Goal: Transaction & Acquisition: Purchase product/service

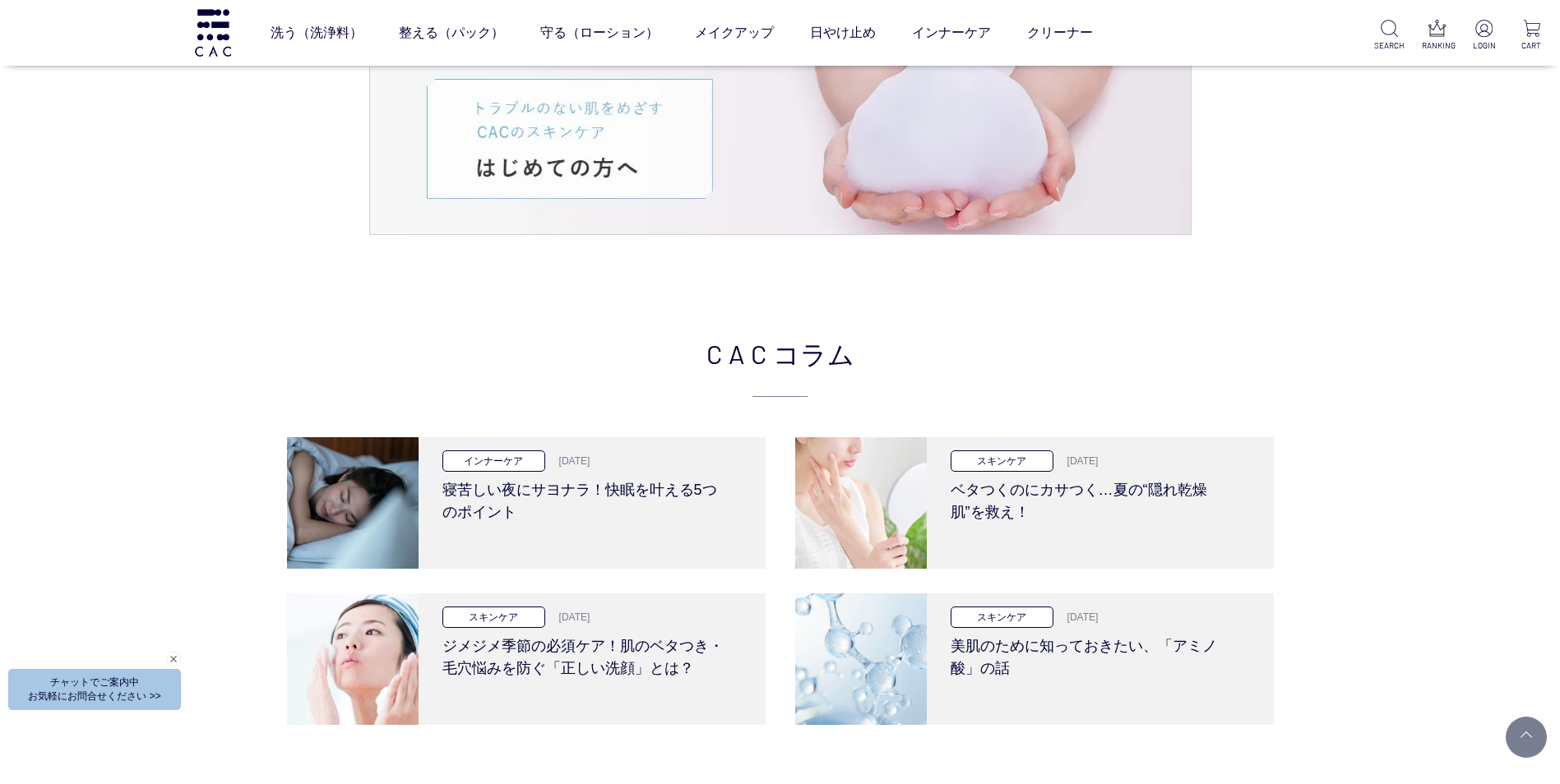
scroll to position [2936, 0]
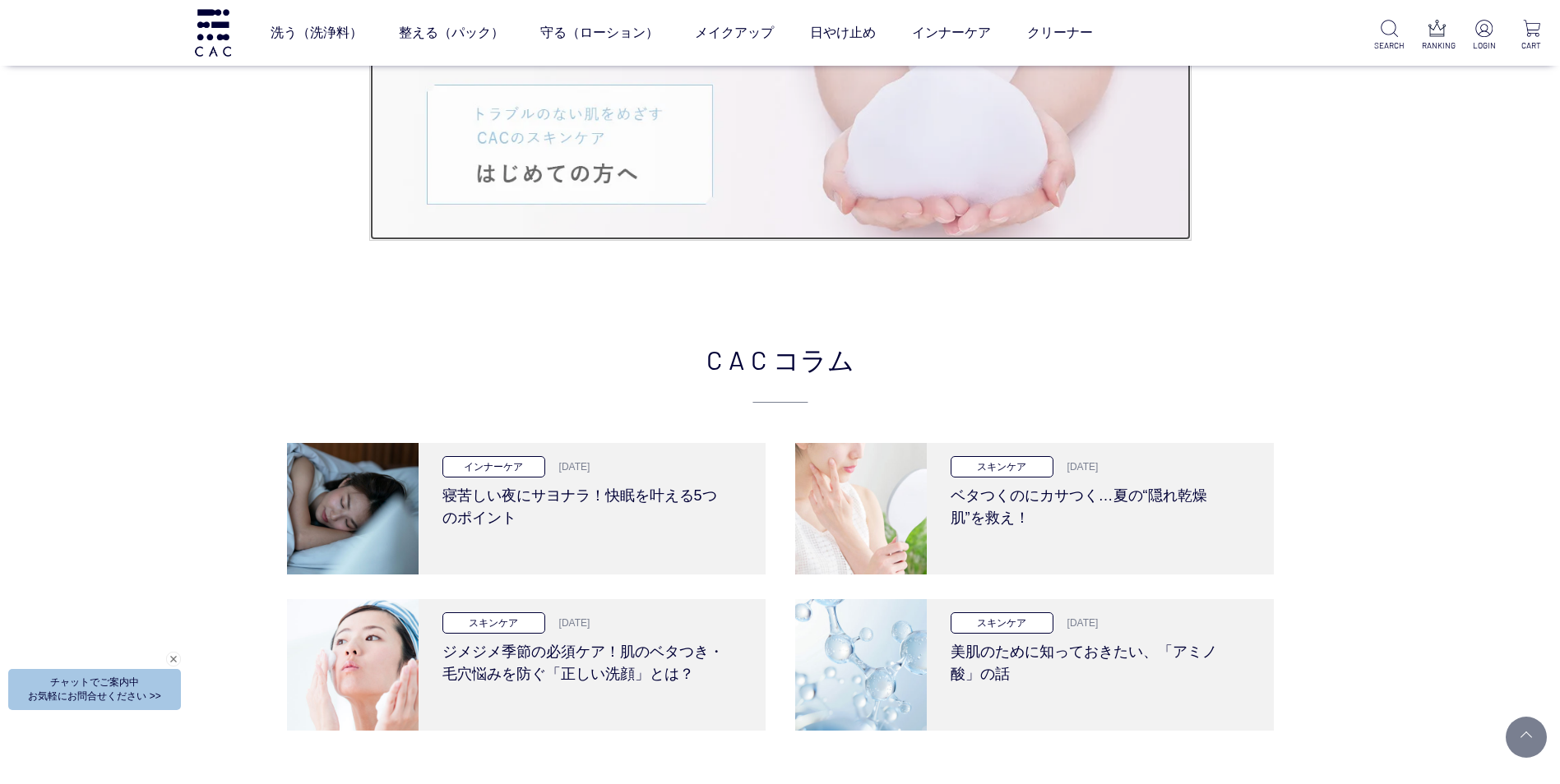
click at [657, 164] on img at bounding box center [780, 144] width 821 height 192
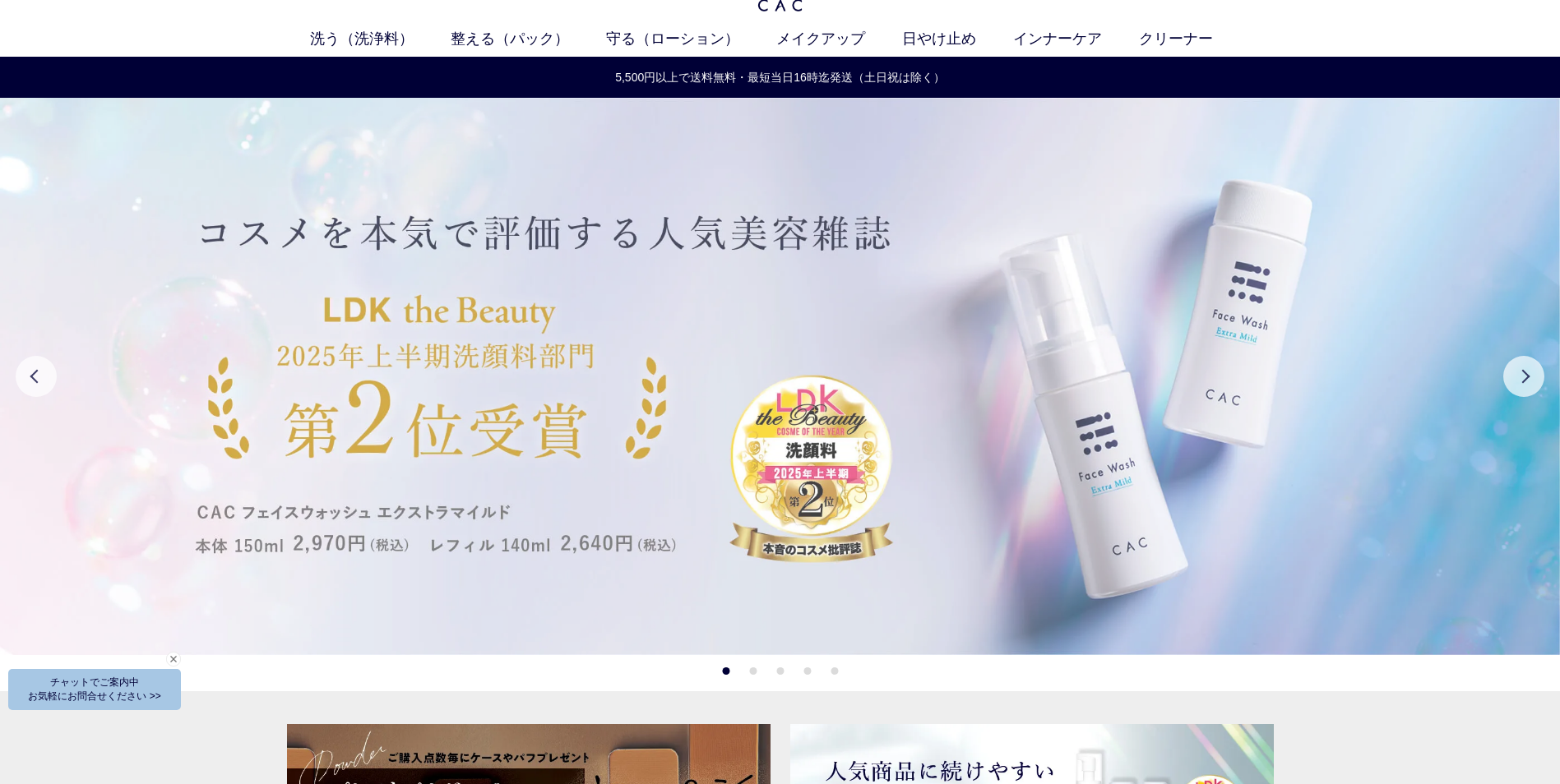
scroll to position [53, 0]
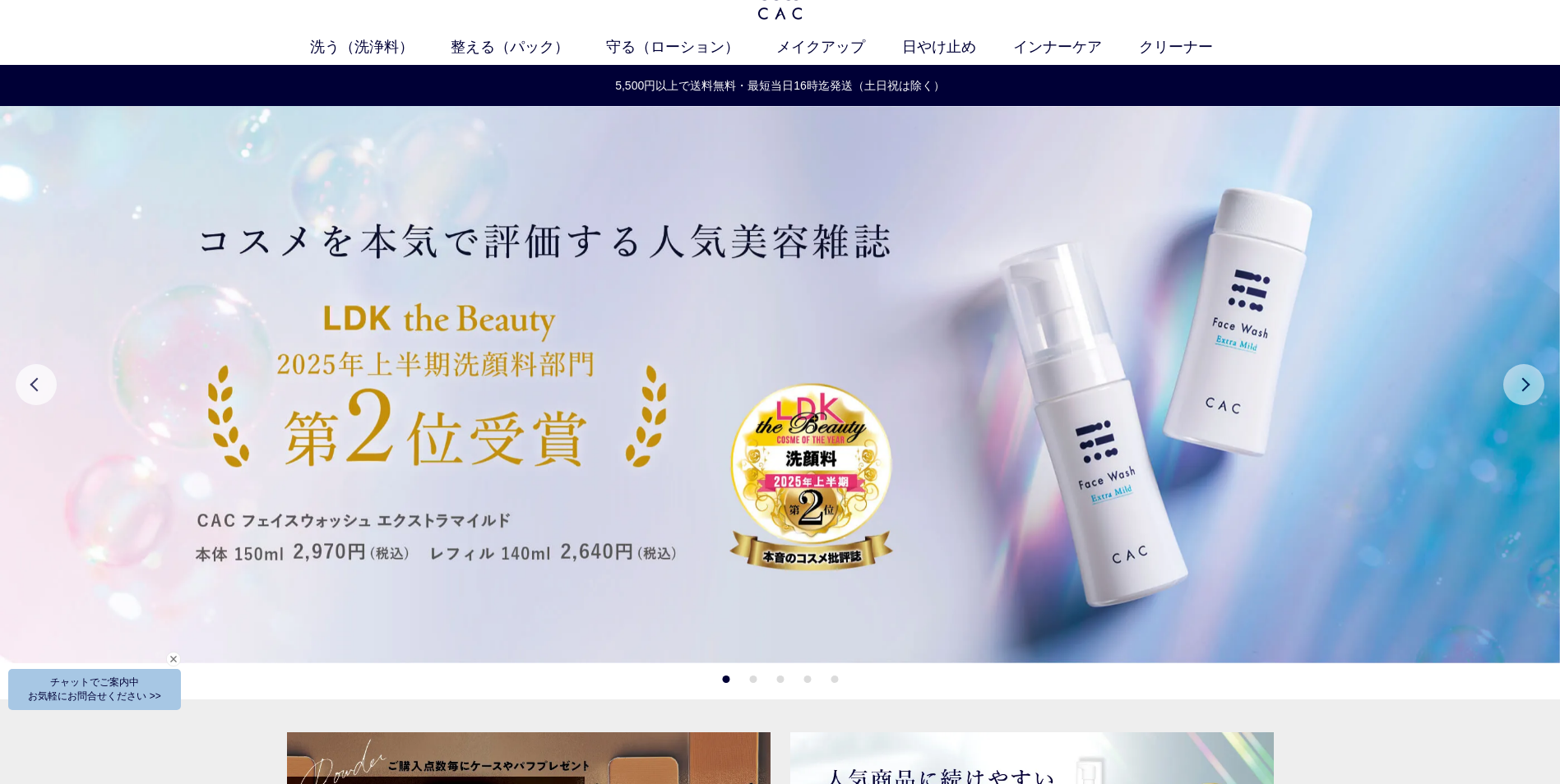
click at [1540, 389] on button "Next" at bounding box center [1523, 384] width 41 height 41
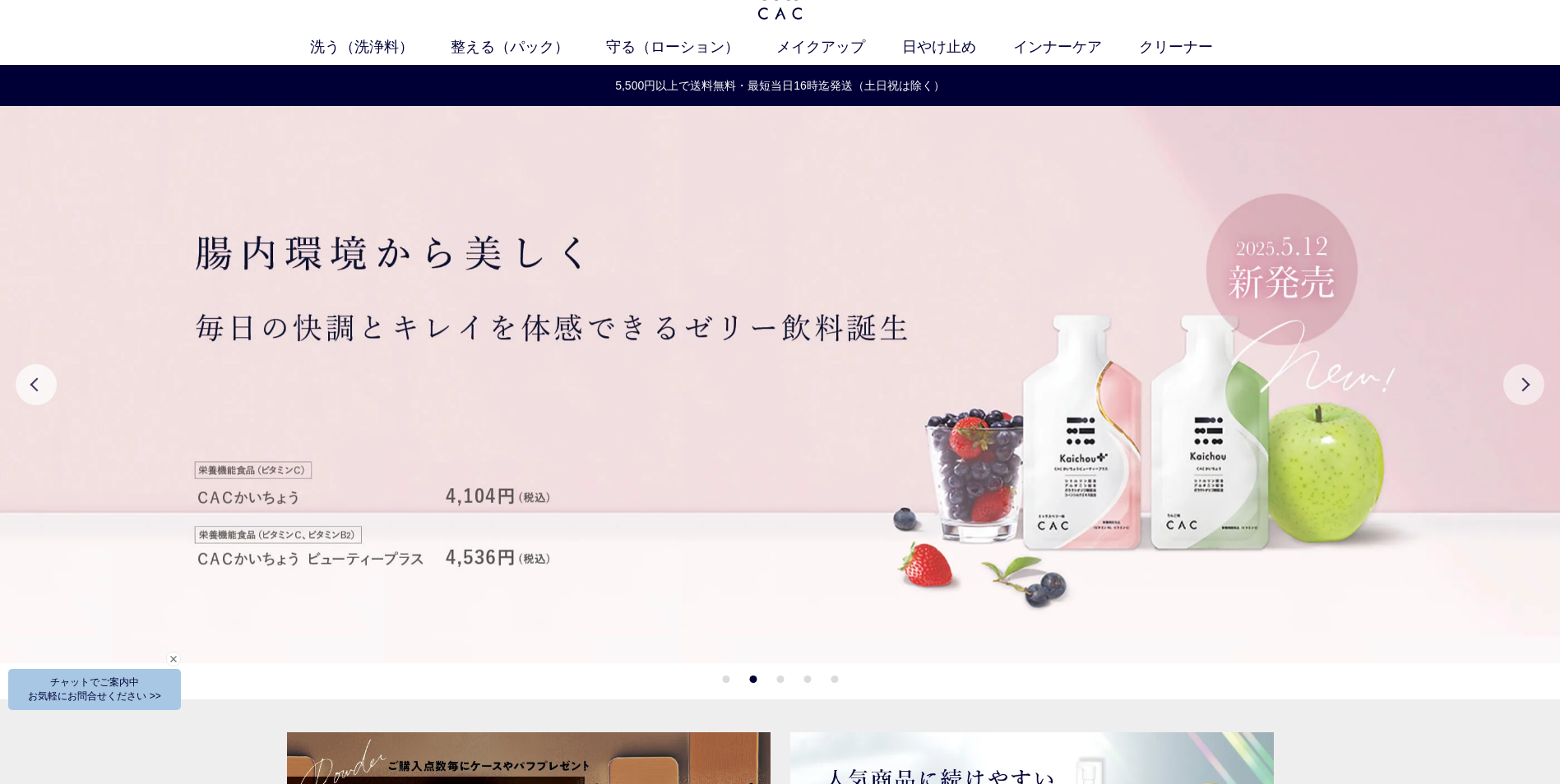
click at [1540, 389] on button "Next" at bounding box center [1523, 384] width 41 height 41
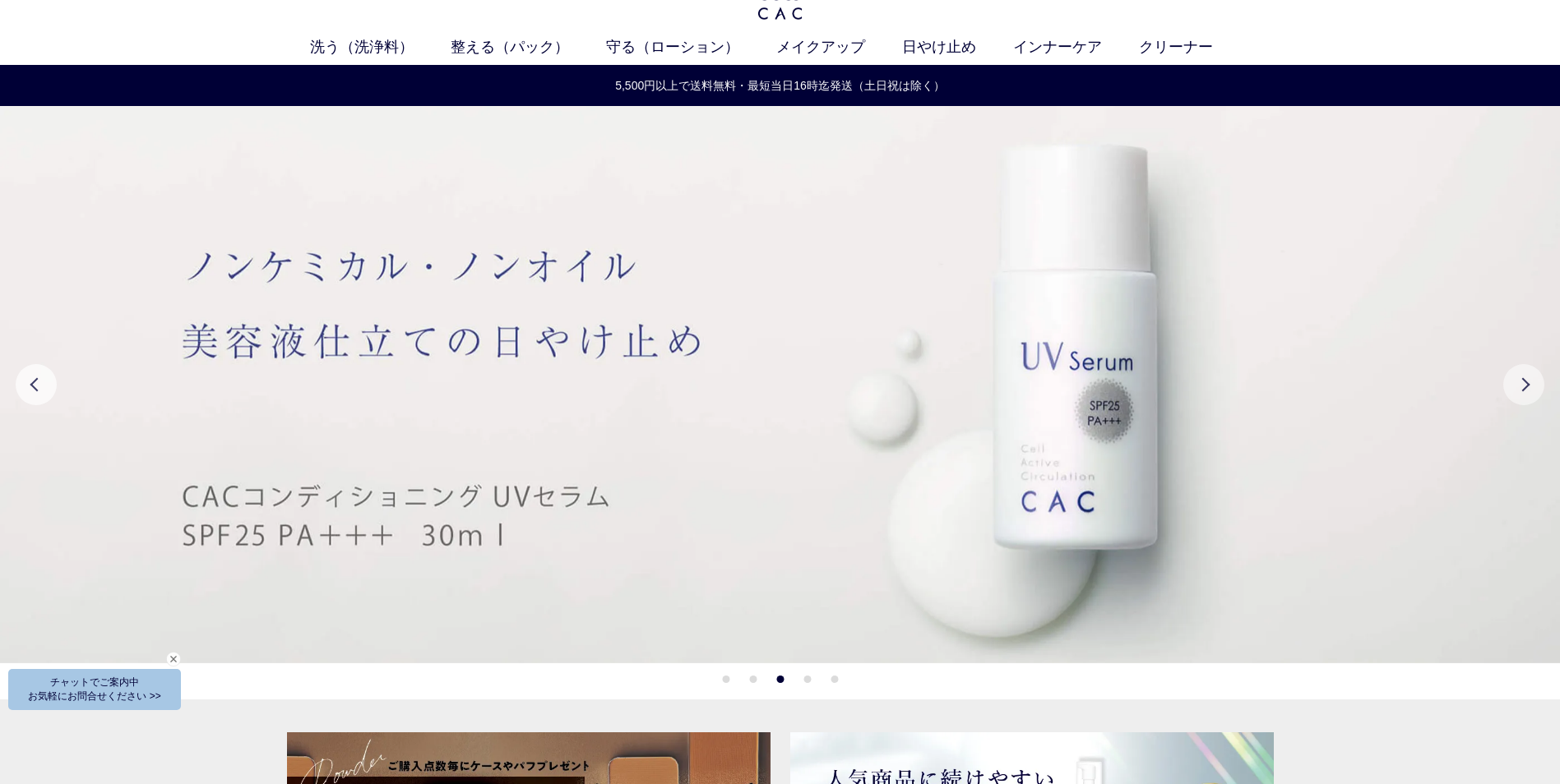
click at [1539, 389] on button "Next" at bounding box center [1523, 384] width 41 height 41
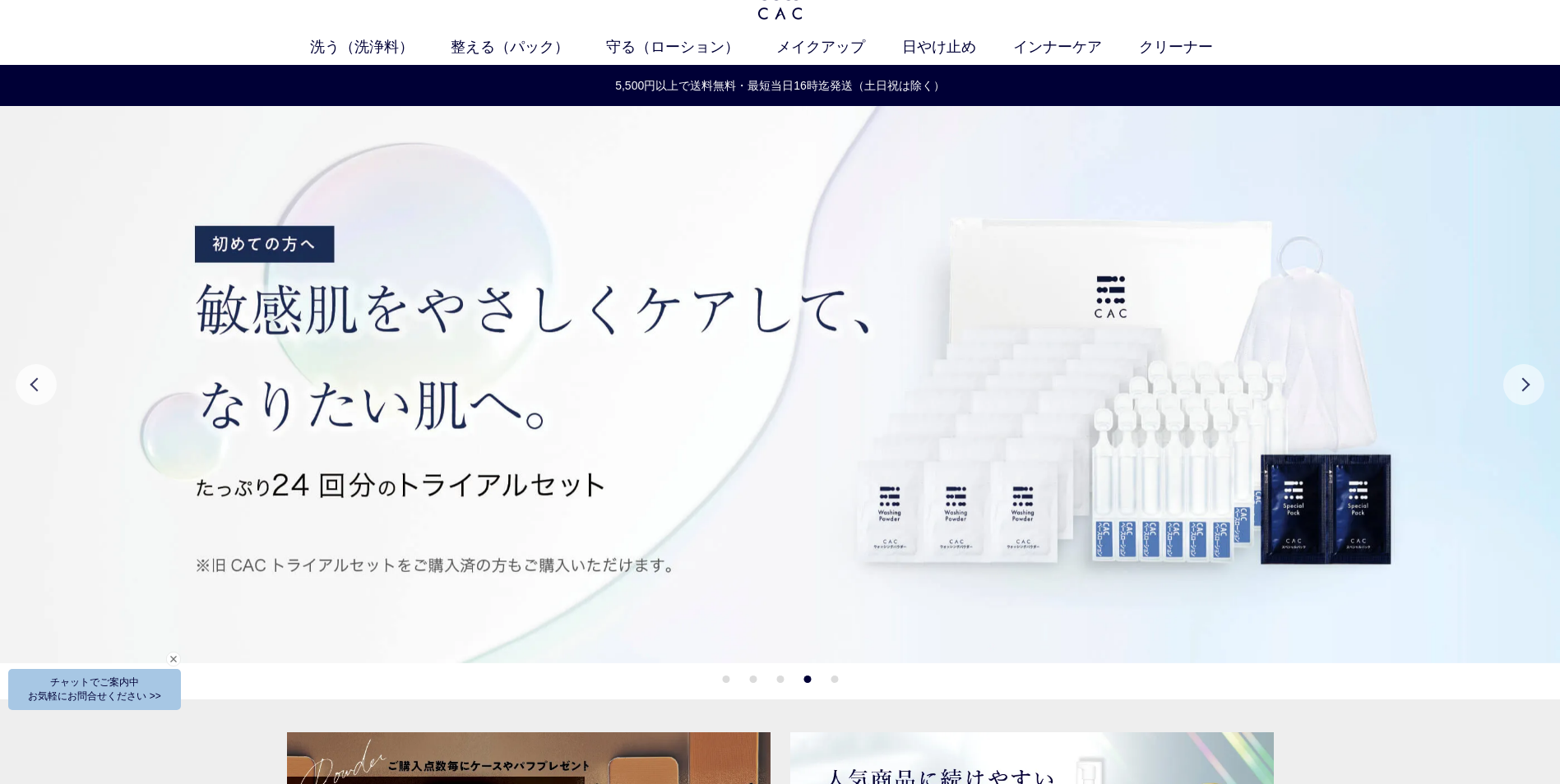
click at [1539, 389] on button "Next" at bounding box center [1523, 384] width 41 height 41
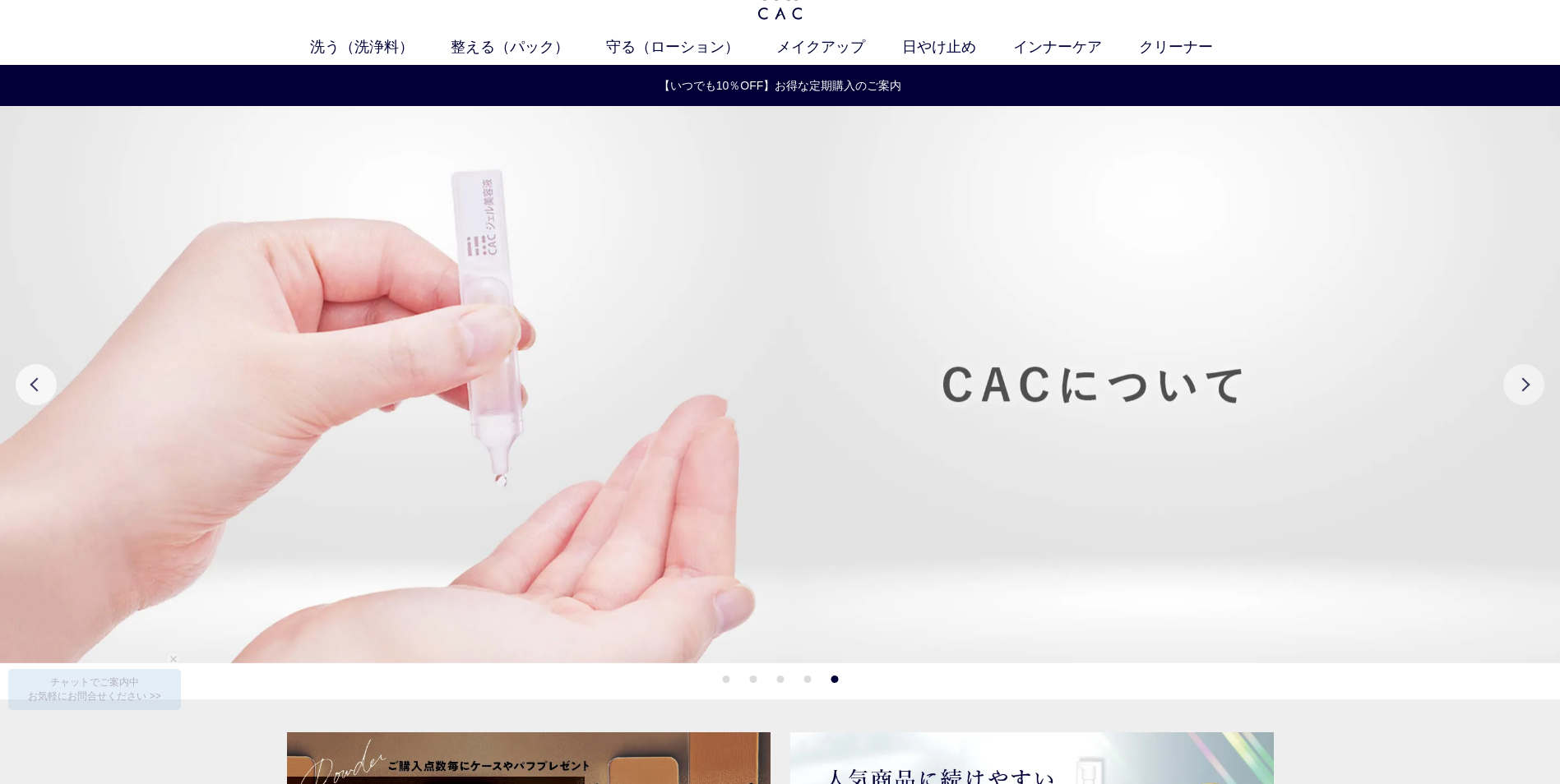
click at [1536, 392] on button "Next" at bounding box center [1523, 384] width 41 height 41
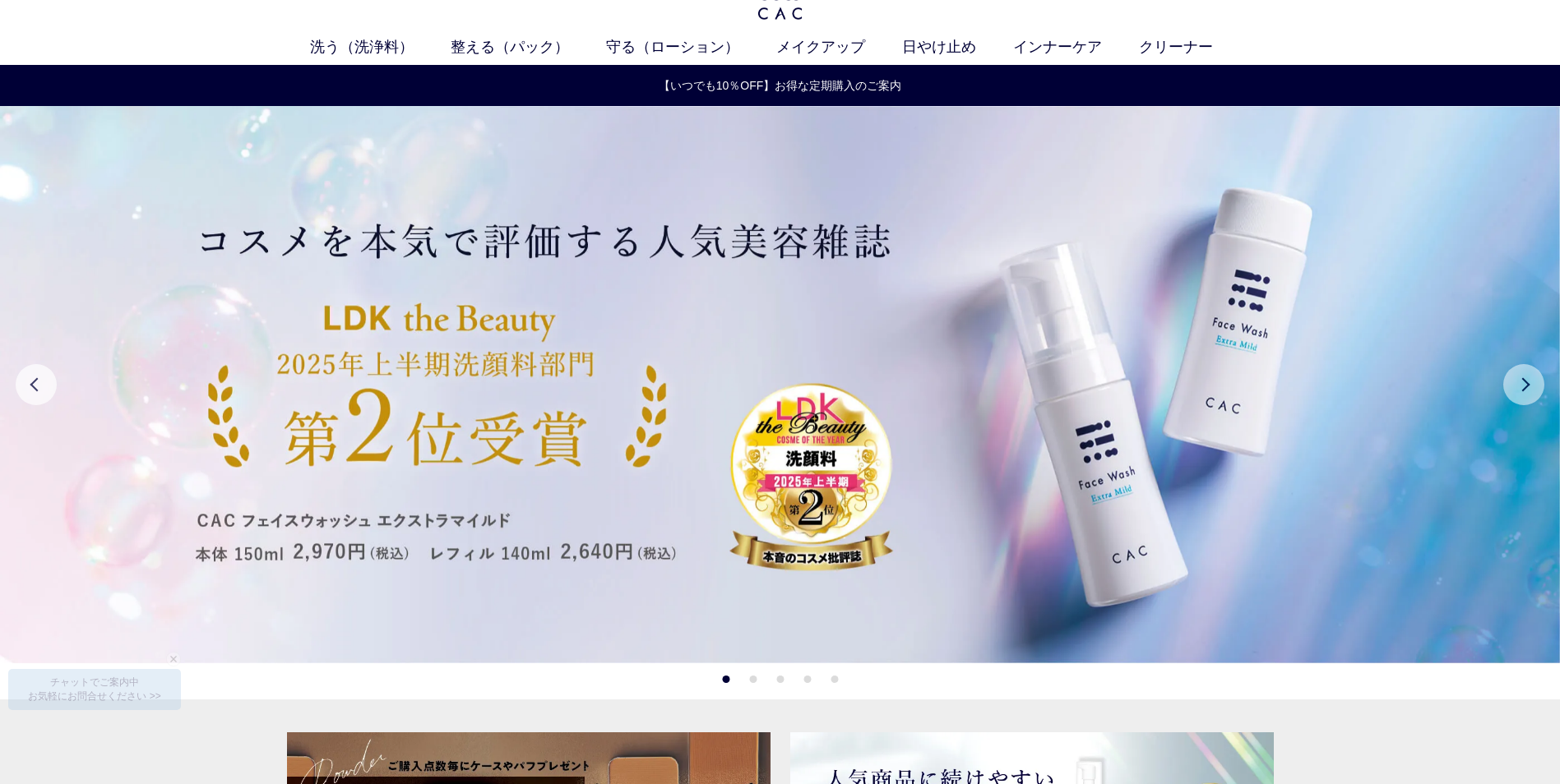
click at [1540, 395] on button "Next" at bounding box center [1523, 384] width 41 height 41
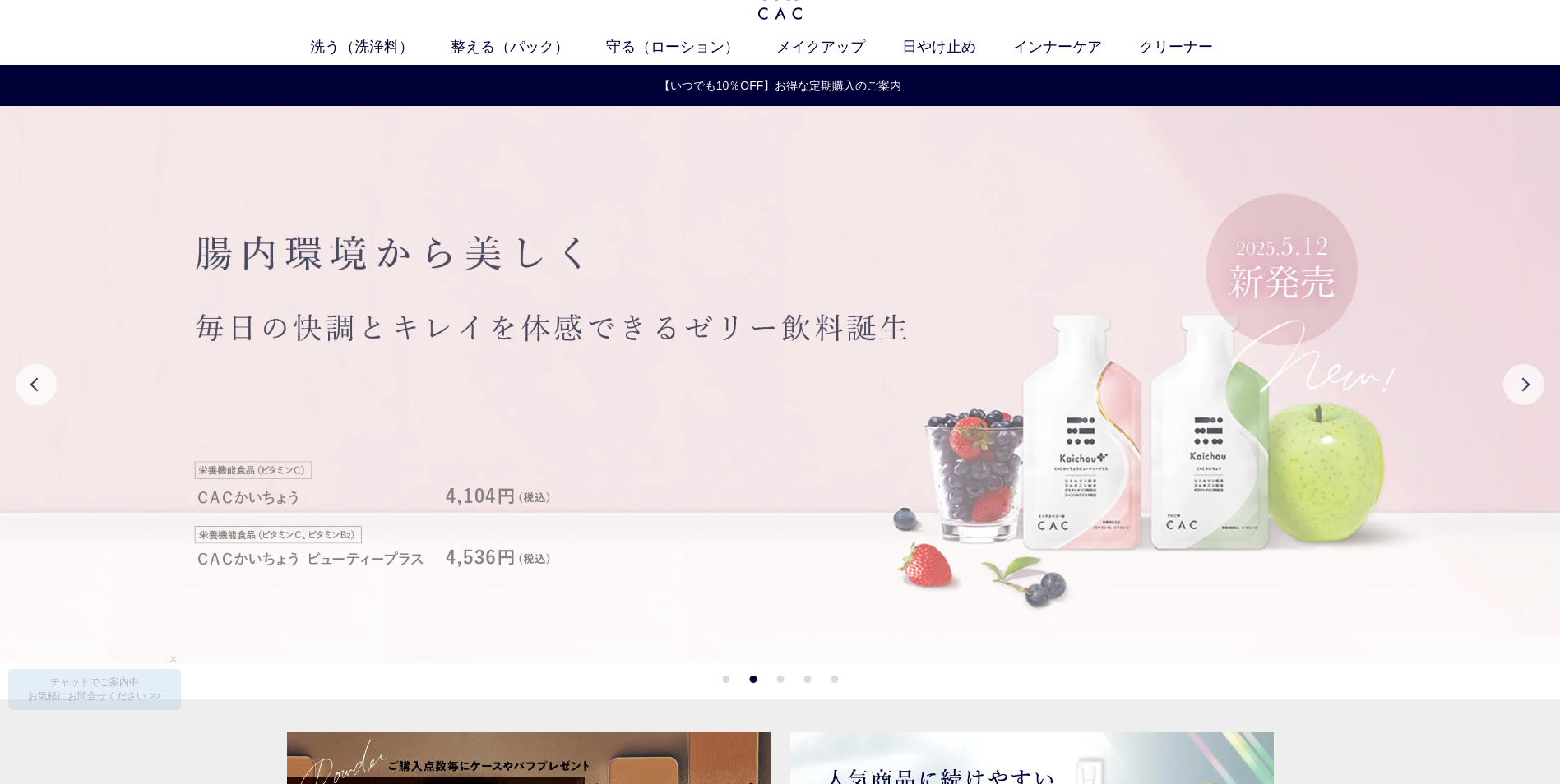
click at [1541, 398] on img at bounding box center [780, 385] width 1560 height 558
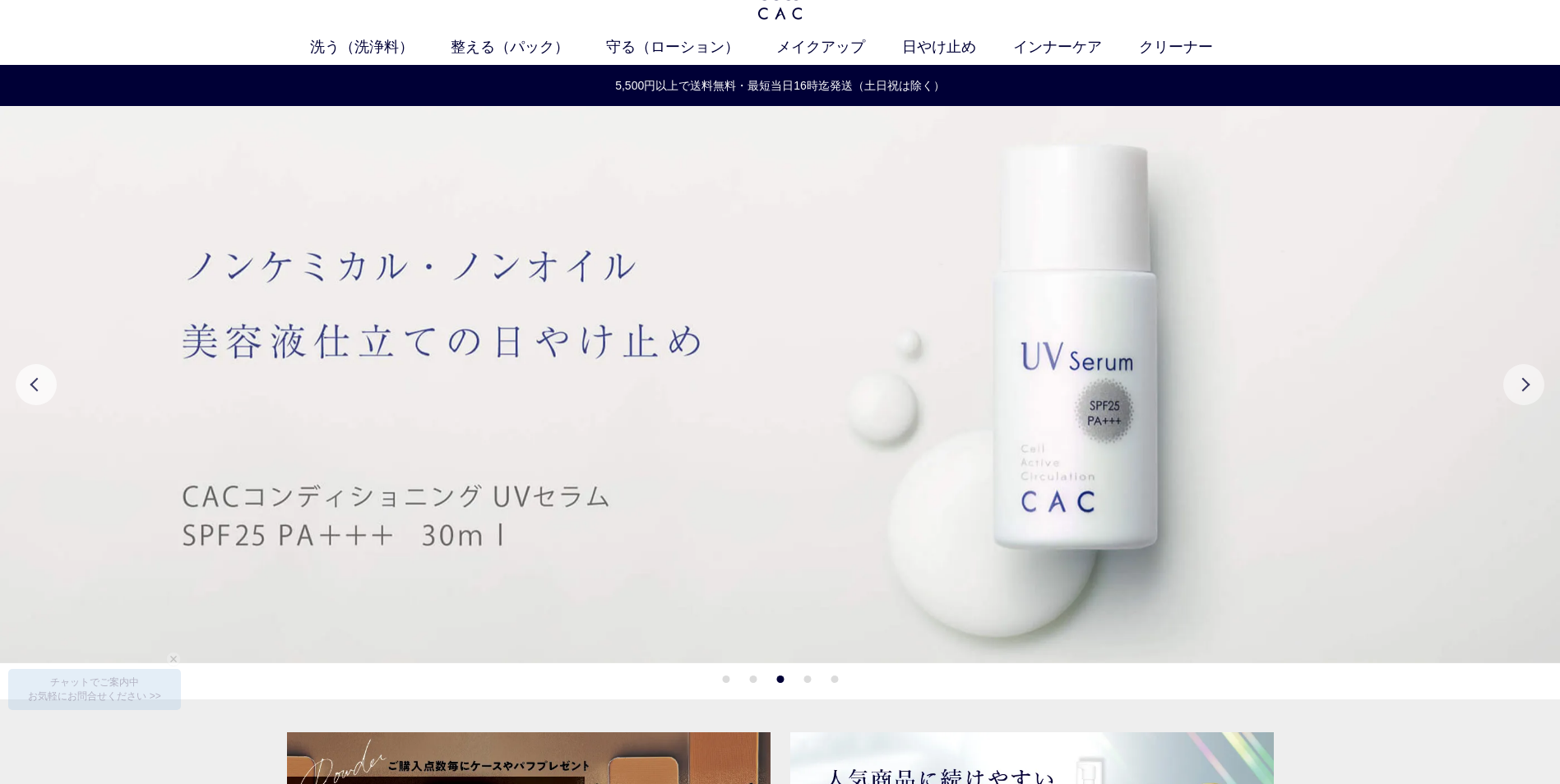
click at [1521, 377] on button "Next" at bounding box center [1523, 384] width 41 height 41
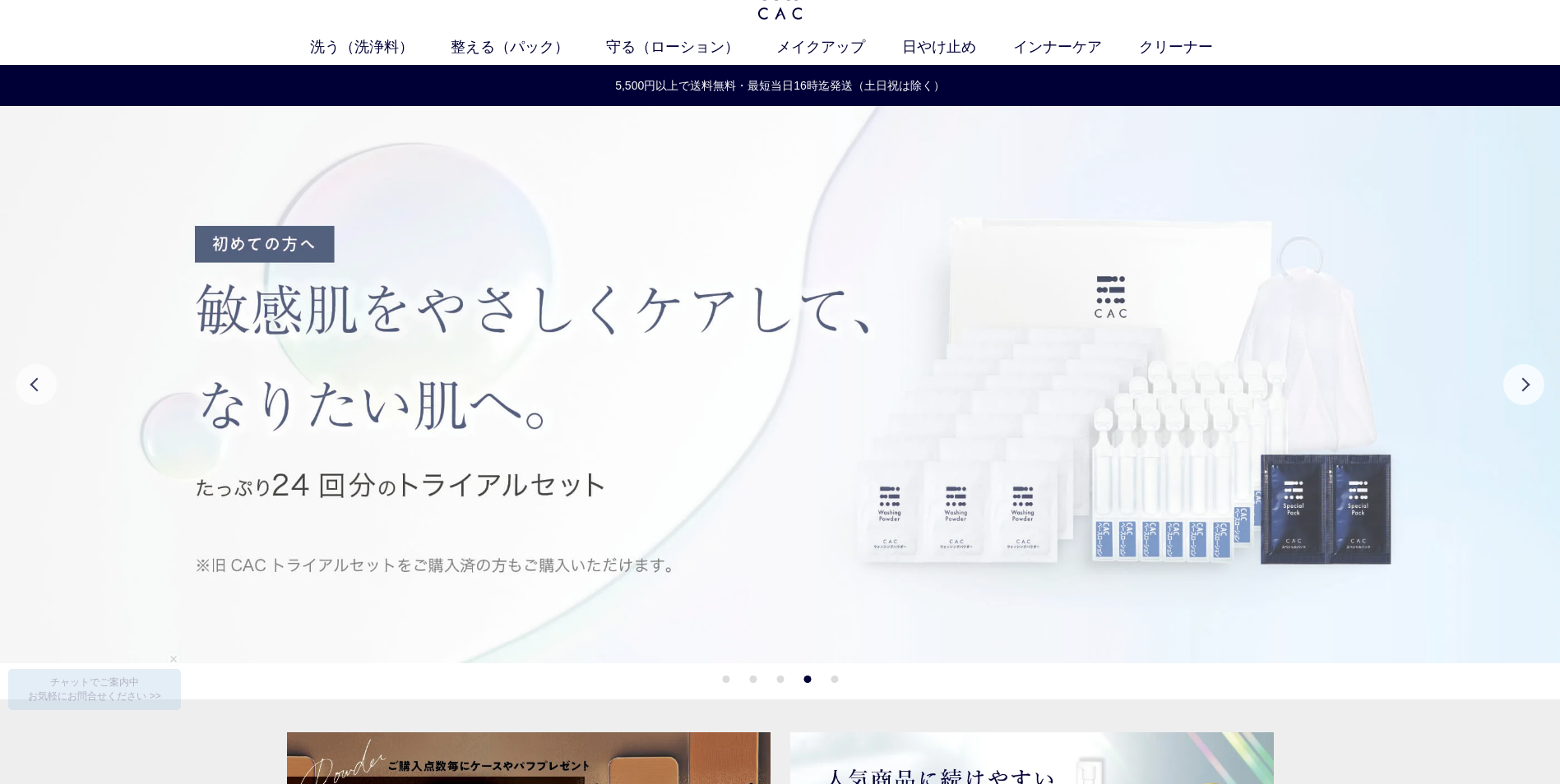
click at [957, 322] on img at bounding box center [780, 385] width 1560 height 558
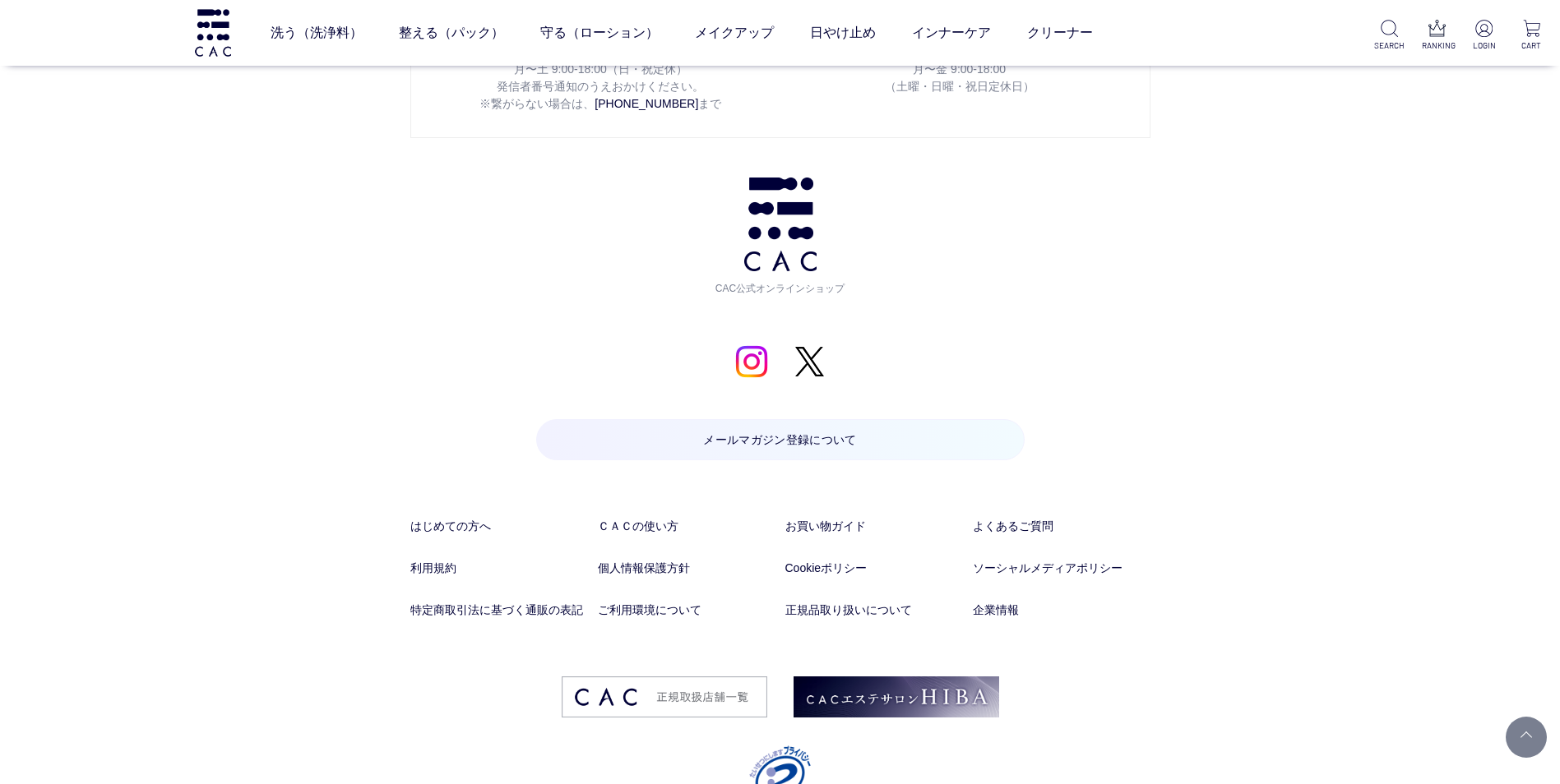
scroll to position [11755, 0]
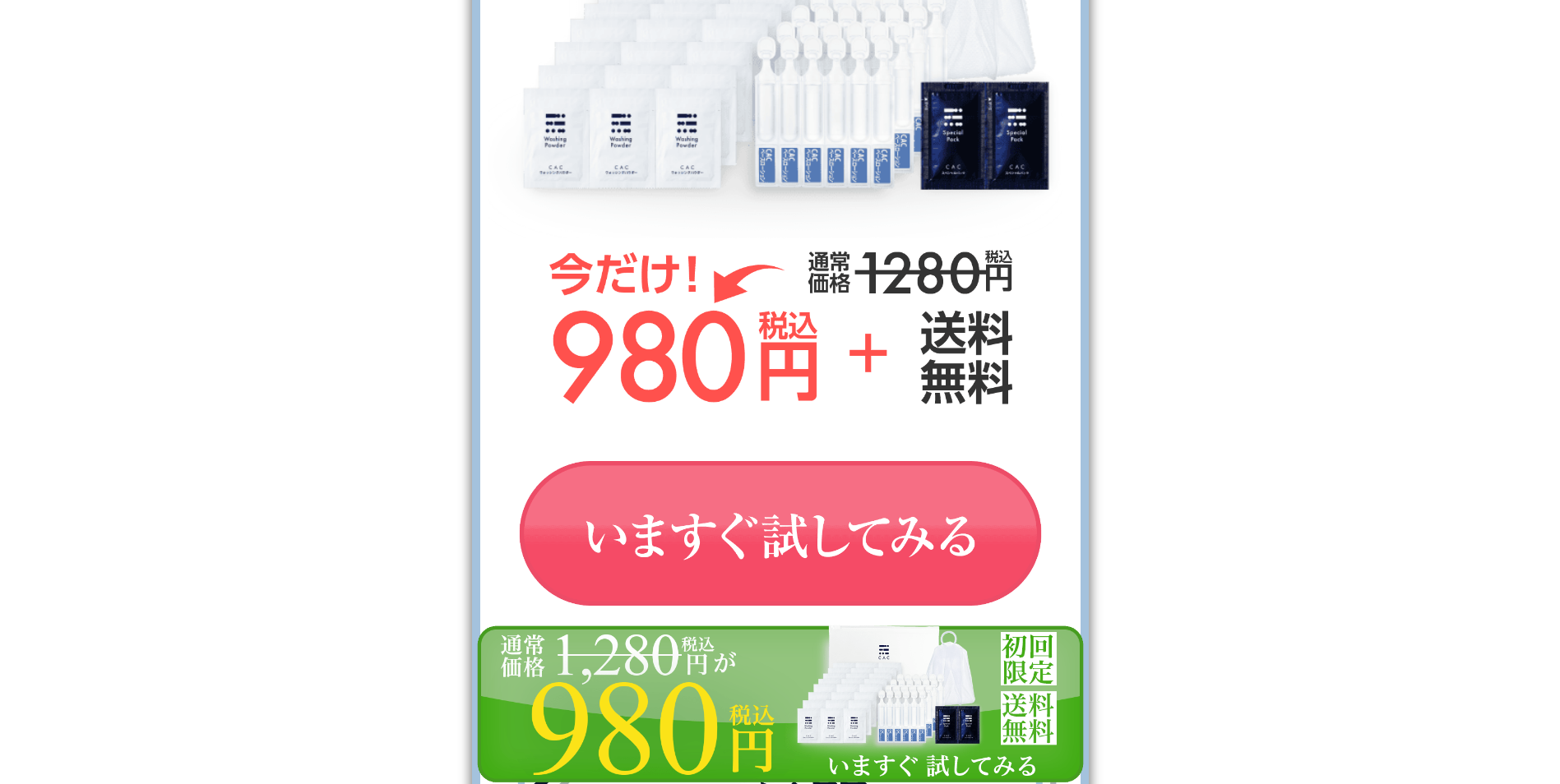
scroll to position [6144, 0]
click at [679, 547] on img at bounding box center [780, 536] width 583 height 196
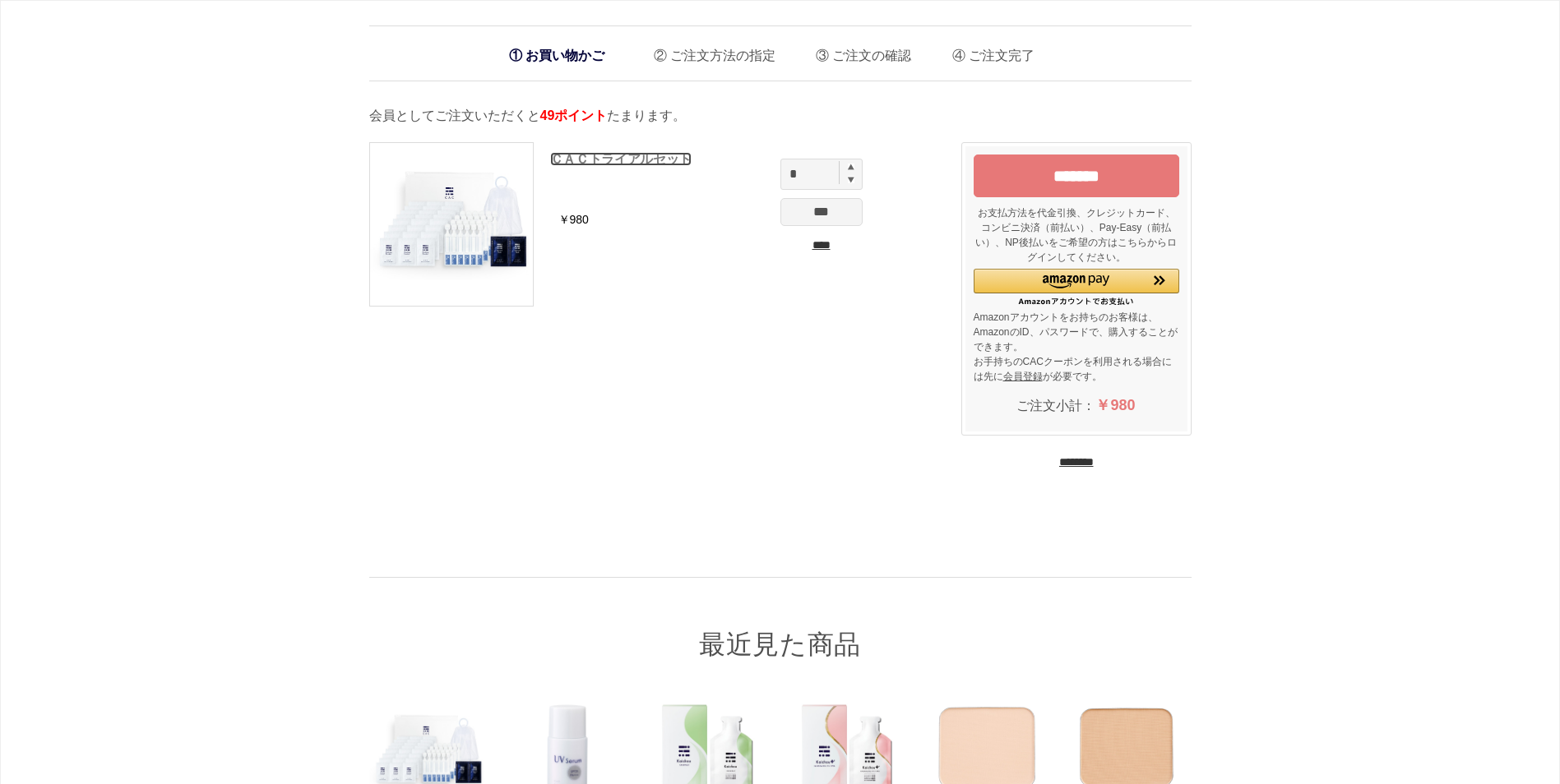
click at [578, 160] on link "ＣＡＣトライアルセット" at bounding box center [621, 159] width 141 height 14
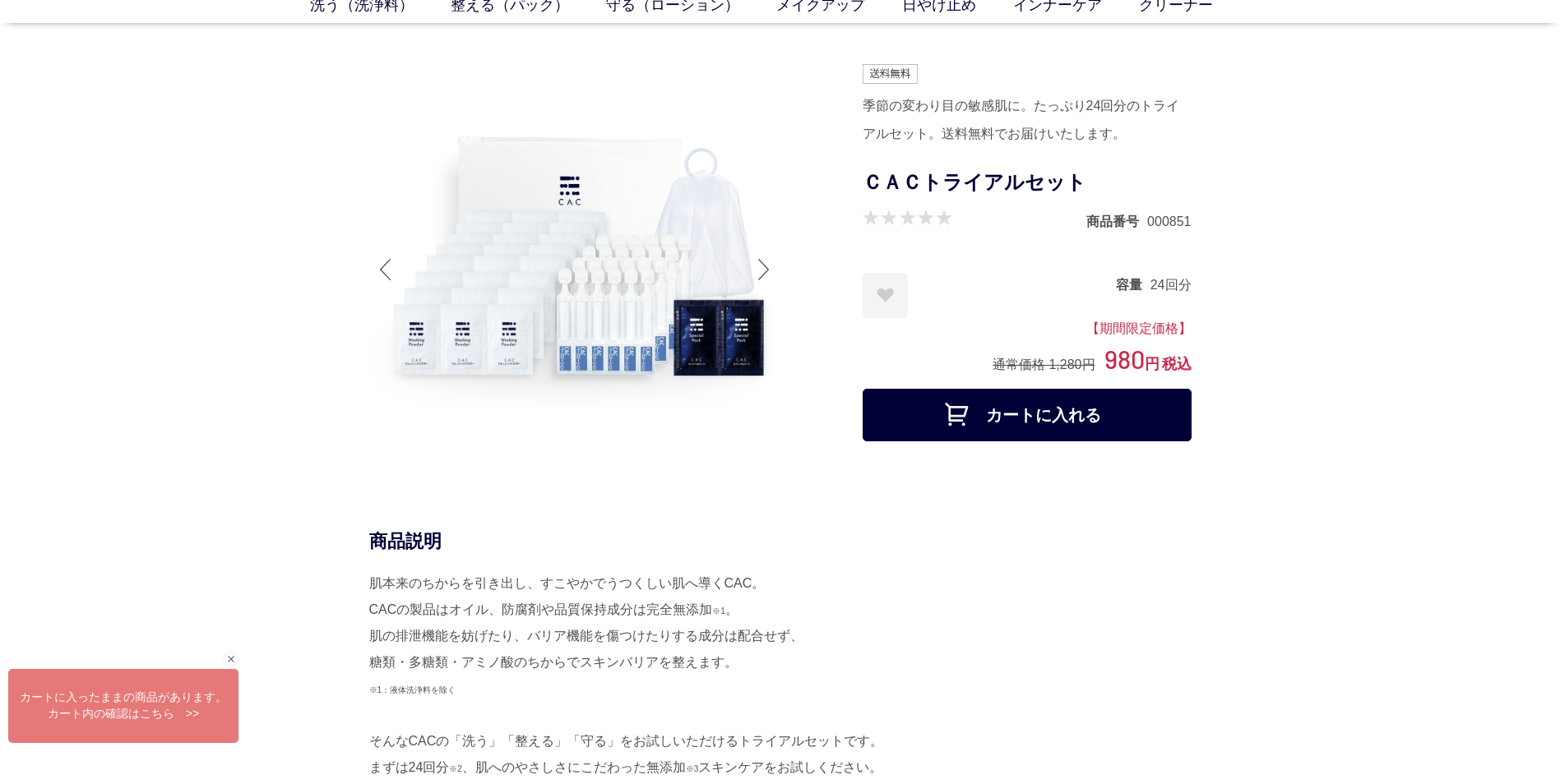
scroll to position [94, 0]
click at [758, 271] on div at bounding box center [764, 271] width 33 height 66
click at [769, 266] on div at bounding box center [764, 271] width 33 height 66
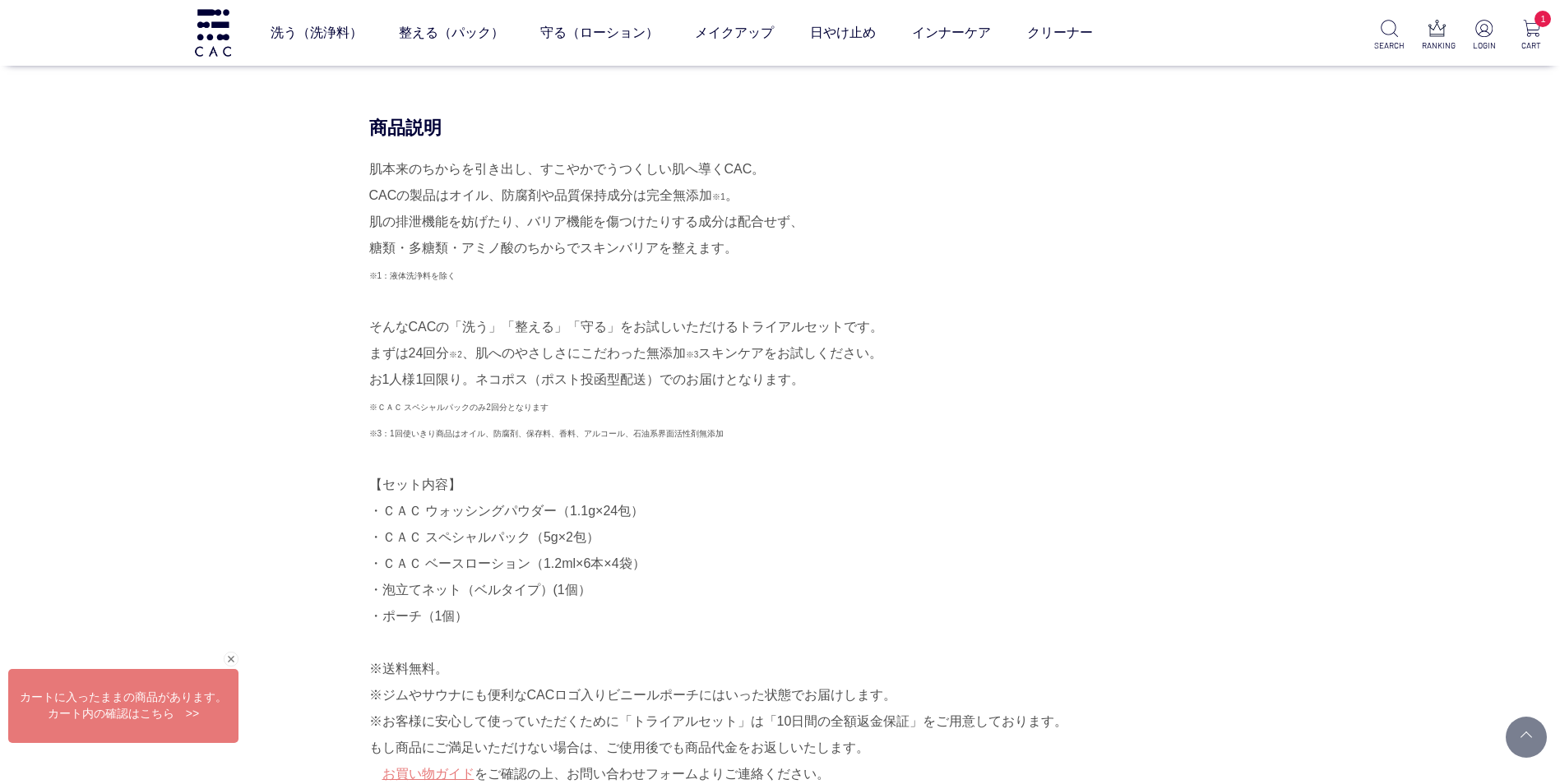
scroll to position [390, 0]
